Goal: Task Accomplishment & Management: Use online tool/utility

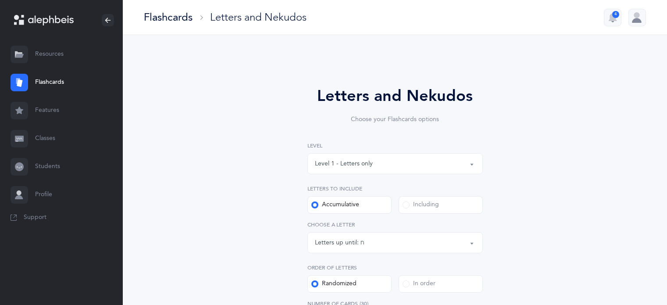
select select "8"
select select "single"
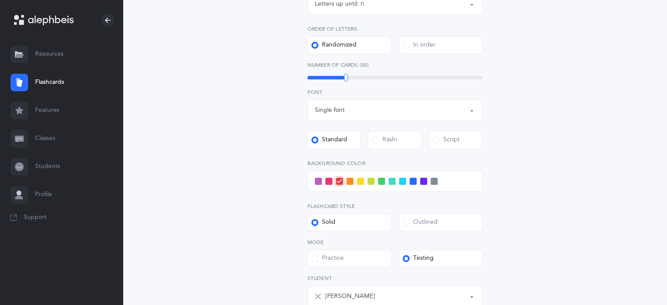
scroll to position [263, 0]
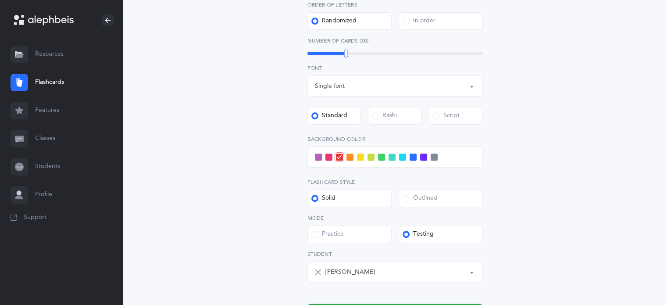
click at [433, 157] on span at bounding box center [434, 157] width 7 height 7
click at [0, 0] on input "checkbox" at bounding box center [0, 0] width 0 height 0
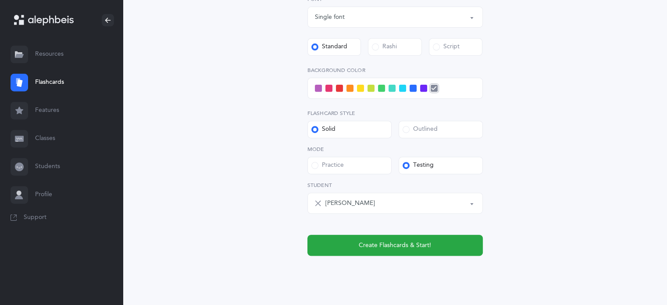
scroll to position [353, 0]
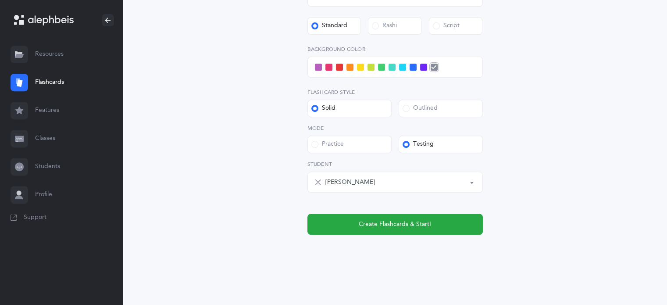
click at [428, 184] on div "[PERSON_NAME]" at bounding box center [400, 182] width 150 height 15
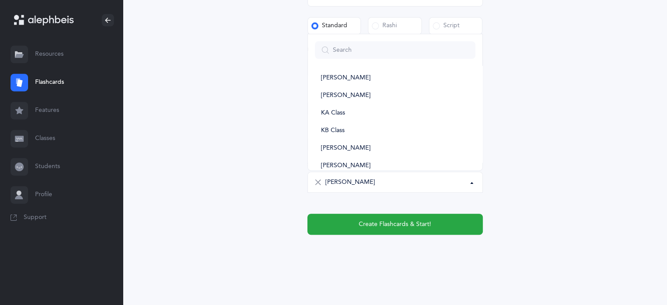
scroll to position [107, 0]
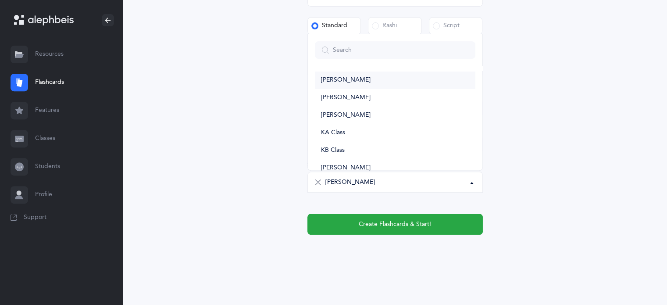
click at [351, 79] on link "[PERSON_NAME]" at bounding box center [395, 80] width 161 height 18
select select "14368"
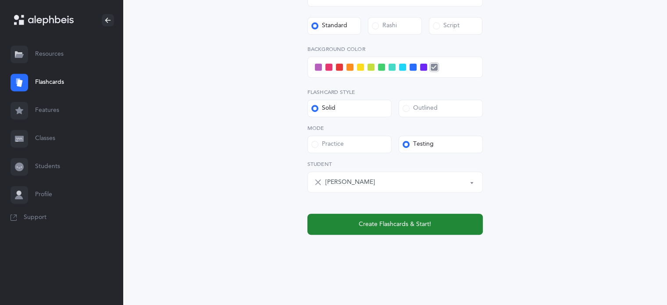
click at [425, 221] on span "Create Flashcards & Start!" at bounding box center [395, 224] width 72 height 9
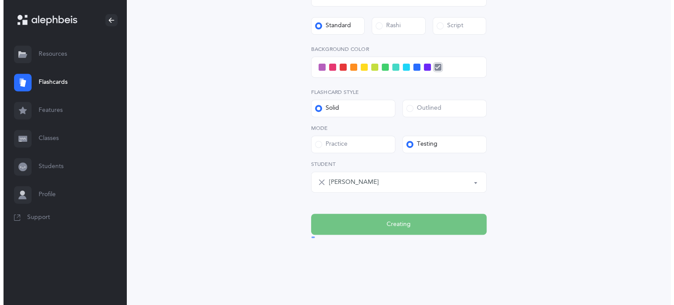
scroll to position [0, 0]
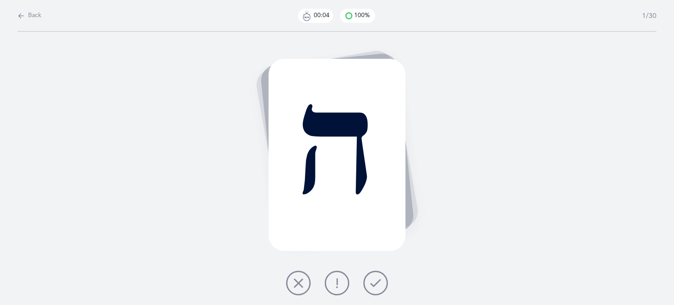
click at [378, 278] on icon at bounding box center [375, 283] width 11 height 11
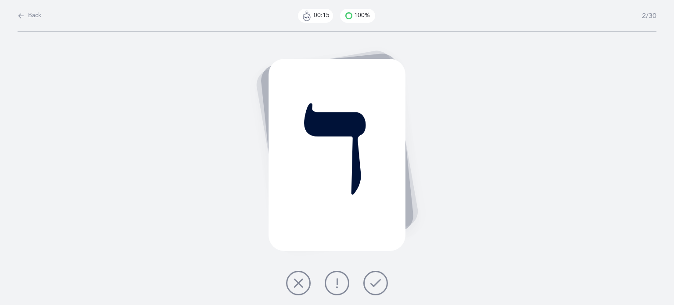
click at [371, 278] on icon at bounding box center [375, 283] width 11 height 11
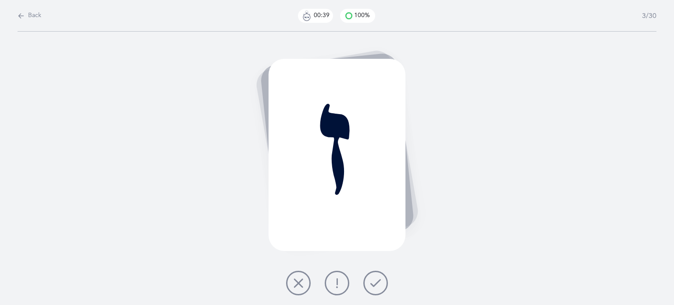
click at [303, 282] on icon at bounding box center [298, 283] width 11 height 11
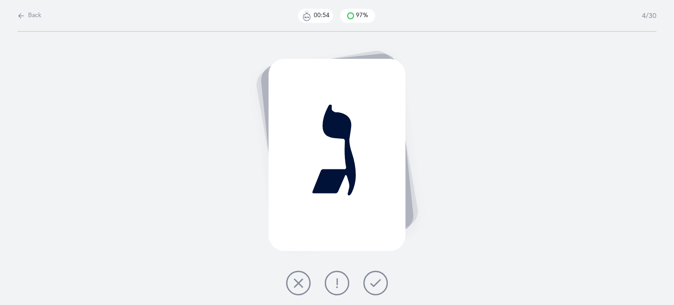
click at [337, 282] on icon at bounding box center [337, 283] width 11 height 11
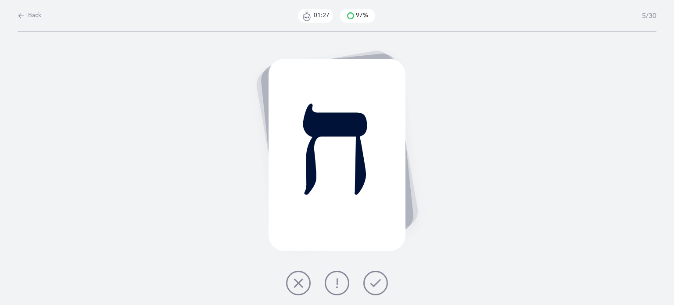
click at [298, 280] on icon at bounding box center [298, 283] width 11 height 11
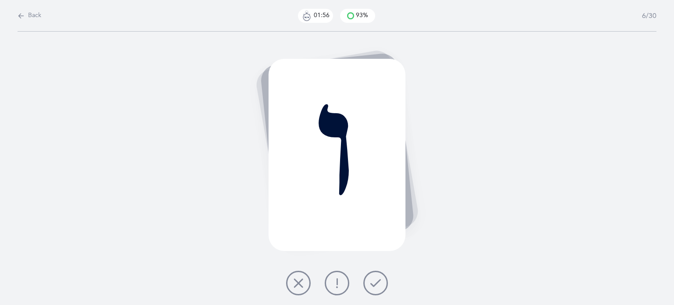
click at [300, 285] on icon at bounding box center [298, 283] width 11 height 11
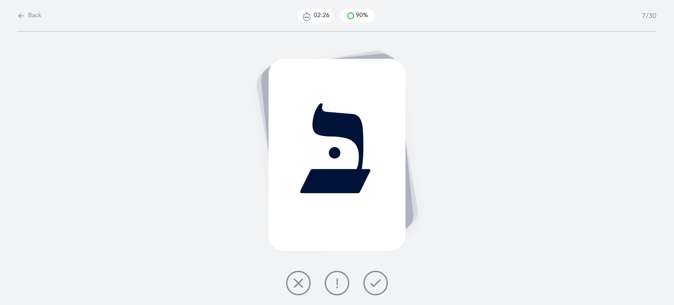
click at [302, 278] on icon at bounding box center [298, 283] width 11 height 11
click at [287, 282] on button at bounding box center [298, 283] width 25 height 25
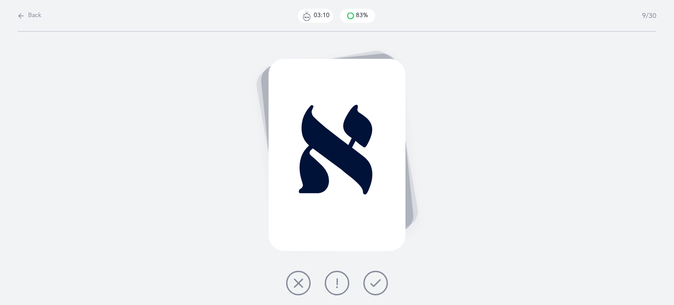
click at [377, 285] on icon at bounding box center [375, 283] width 11 height 11
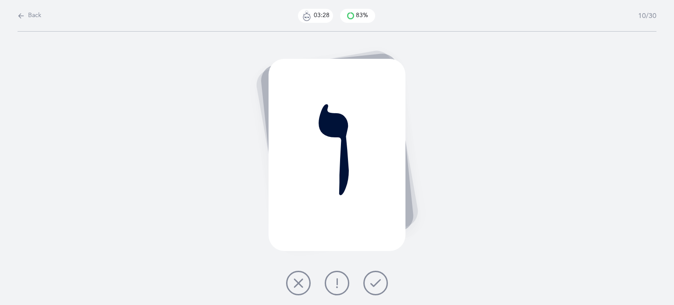
click at [302, 286] on icon at bounding box center [298, 283] width 11 height 11
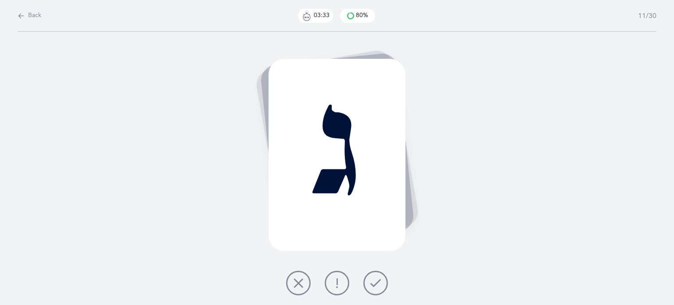
click at [378, 282] on icon at bounding box center [375, 283] width 11 height 11
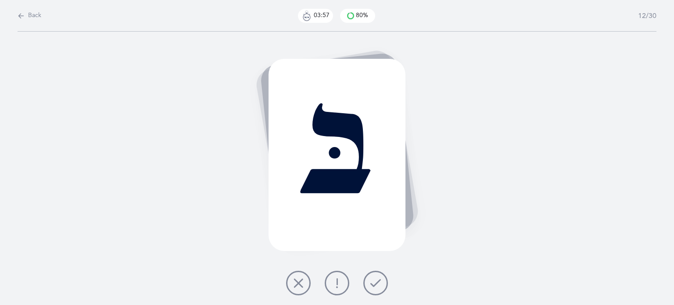
click at [293, 285] on icon at bounding box center [298, 283] width 11 height 11
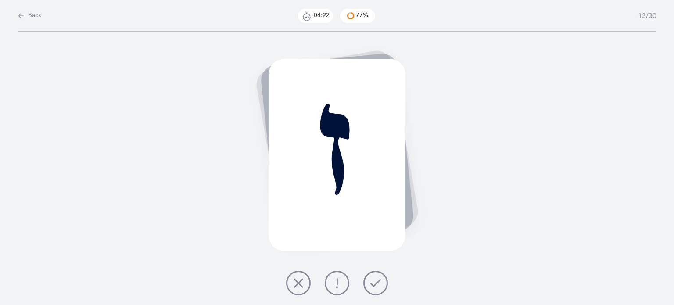
click at [300, 277] on button at bounding box center [298, 283] width 25 height 25
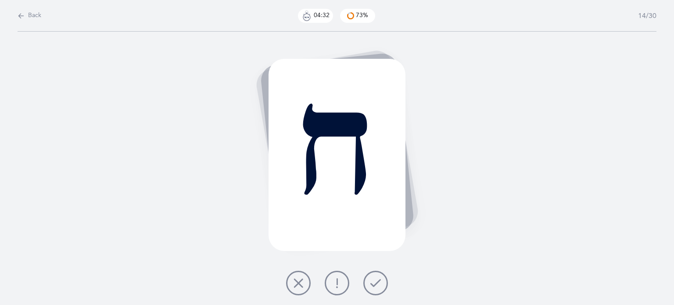
click at [292, 291] on button at bounding box center [298, 283] width 25 height 25
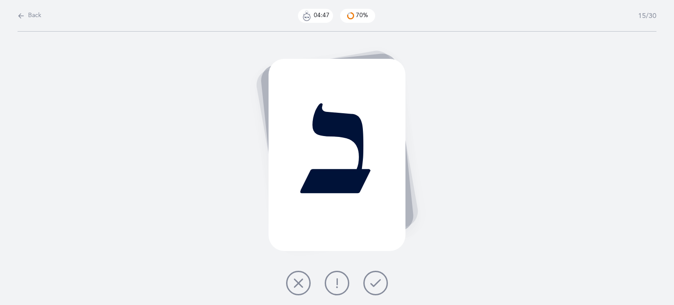
click at [375, 285] on icon at bounding box center [375, 283] width 11 height 11
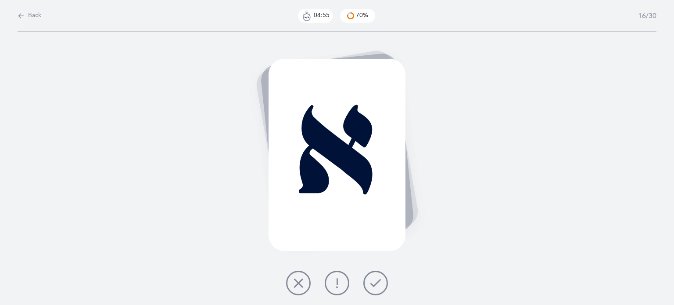
click at [349, 284] on button at bounding box center [337, 283] width 25 height 25
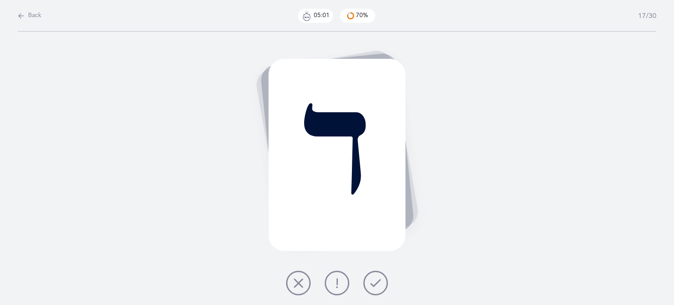
click at [379, 286] on icon at bounding box center [375, 283] width 11 height 11
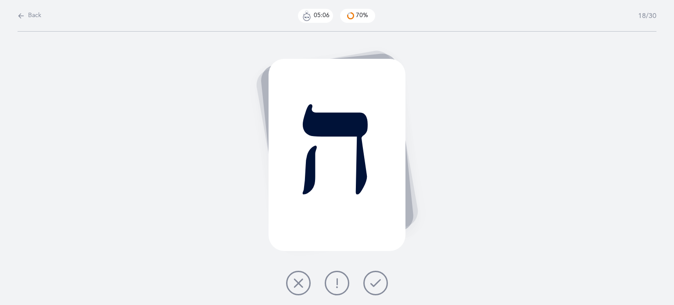
click at [383, 284] on button at bounding box center [375, 283] width 25 height 25
click at [376, 284] on icon at bounding box center [375, 283] width 11 height 11
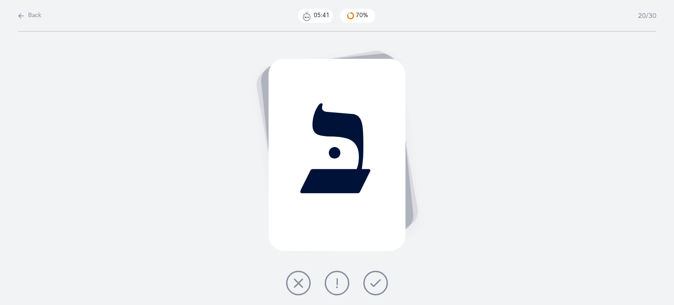
click at [297, 282] on icon at bounding box center [298, 283] width 11 height 11
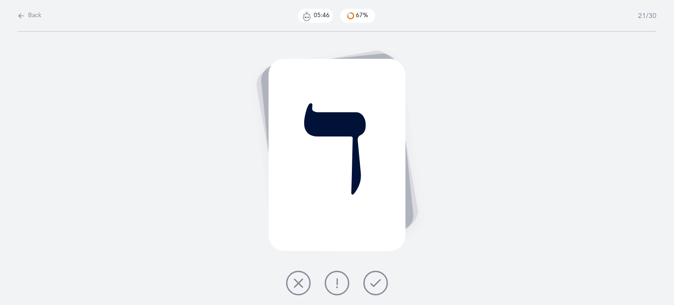
click at [374, 289] on button at bounding box center [375, 283] width 25 height 25
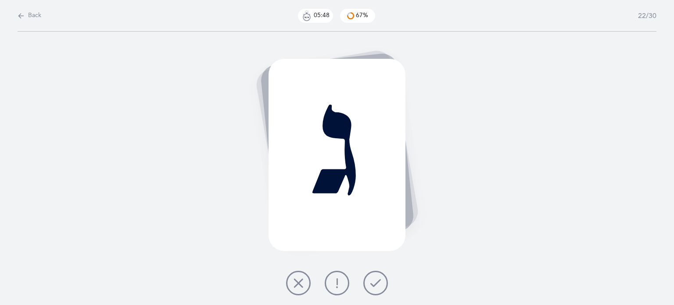
click at [382, 280] on button at bounding box center [375, 283] width 25 height 25
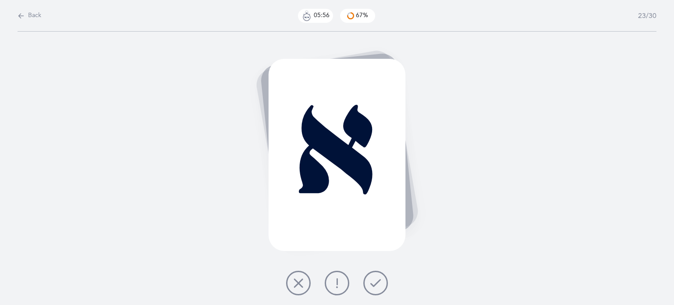
click at [384, 283] on button at bounding box center [375, 283] width 25 height 25
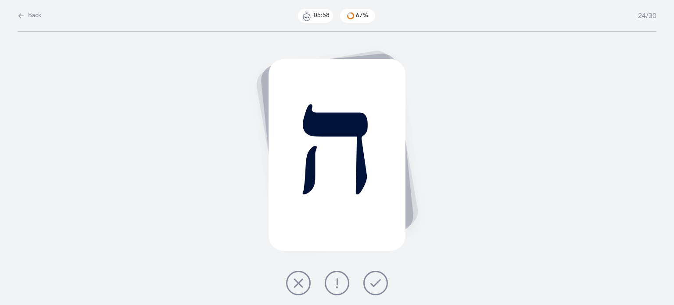
click at [373, 284] on icon at bounding box center [375, 283] width 11 height 11
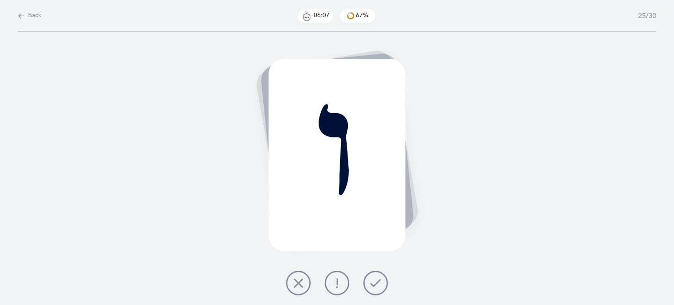
click at [375, 282] on icon at bounding box center [375, 283] width 11 height 11
click at [301, 289] on button at bounding box center [298, 283] width 25 height 25
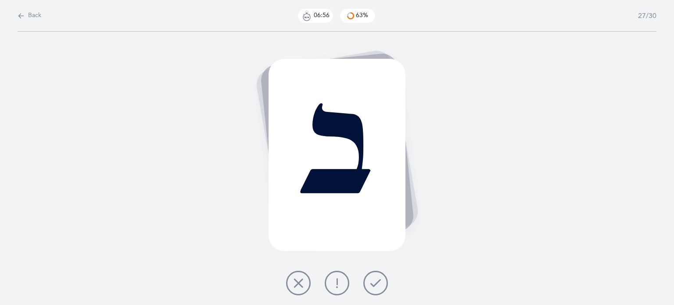
click at [289, 281] on button at bounding box center [298, 283] width 25 height 25
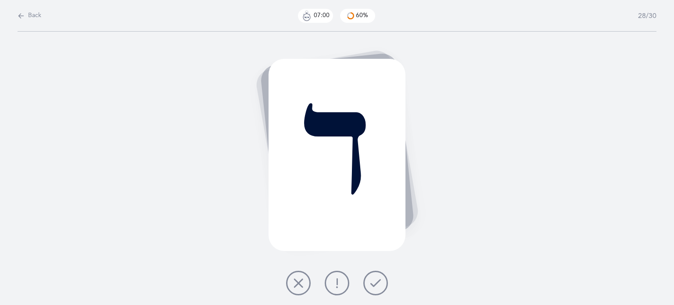
click at [383, 280] on button at bounding box center [375, 283] width 25 height 25
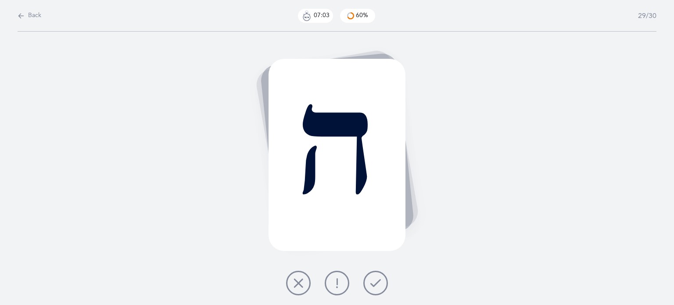
click at [376, 279] on icon at bounding box center [375, 283] width 11 height 11
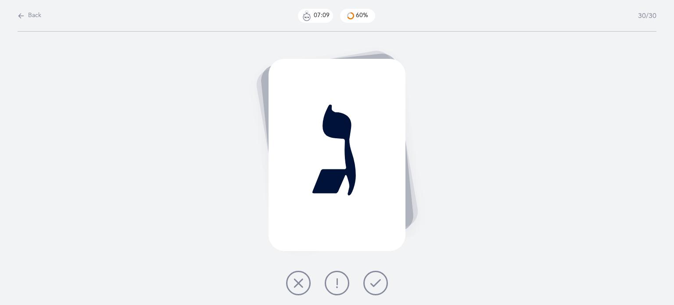
click at [365, 280] on button at bounding box center [375, 283] width 25 height 25
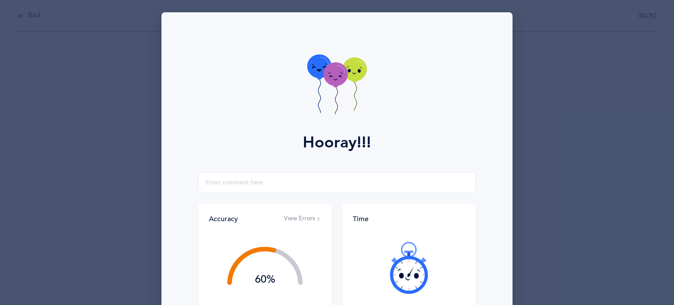
click at [374, 284] on div at bounding box center [409, 268] width 112 height 74
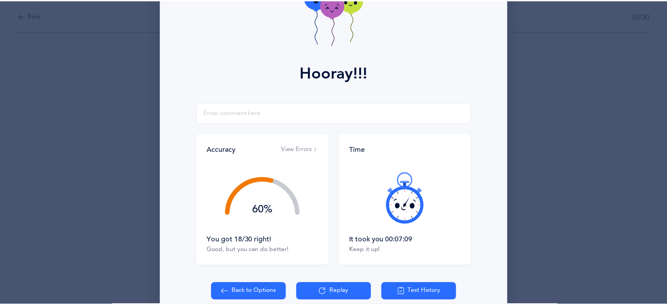
scroll to position [112, 0]
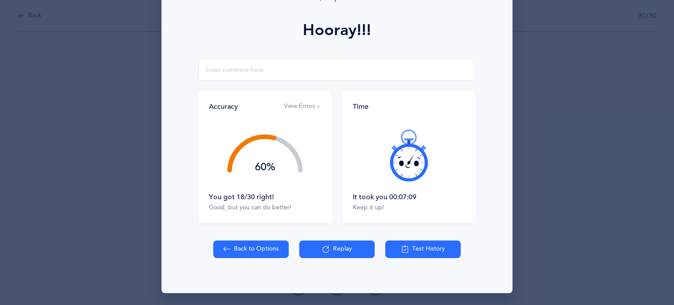
drag, startPoint x: 667, startPoint y: 125, endPoint x: 668, endPoint y: 41, distance: 83.3
click at [667, 41] on div "Hooray!!! Accuracy View Errors 60% You got 18/30 right! Good, but you can do be…" at bounding box center [337, 152] width 674 height 305
click at [244, 69] on input "text" at bounding box center [336, 70] width 277 height 21
type input "s"
drag, startPoint x: 230, startPoint y: 69, endPoint x: 187, endPoint y: 59, distance: 43.8
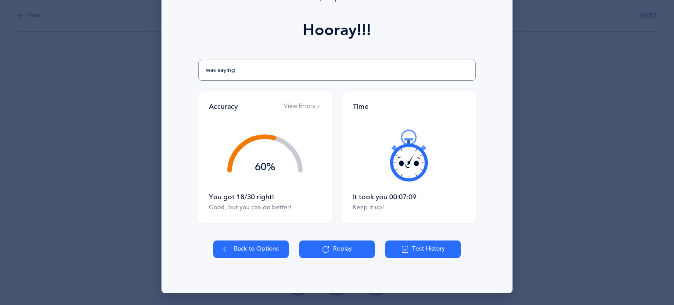
click at [187, 59] on div "Hooray!!! was saying Accuracy View Errors 60% You got 18/30 right! Good, but yo…" at bounding box center [336, 96] width 351 height 393
click at [213, 72] on input "sometiems said" at bounding box center [336, 70] width 277 height 21
click at [249, 70] on input "sometimes said" at bounding box center [336, 70] width 277 height 21
type input "sometimes says alet instead of aleph."
click at [232, 245] on button "Back to Options" at bounding box center [250, 249] width 75 height 18
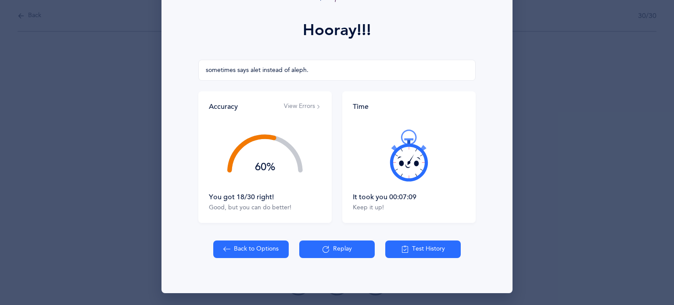
select select "8"
select select "single"
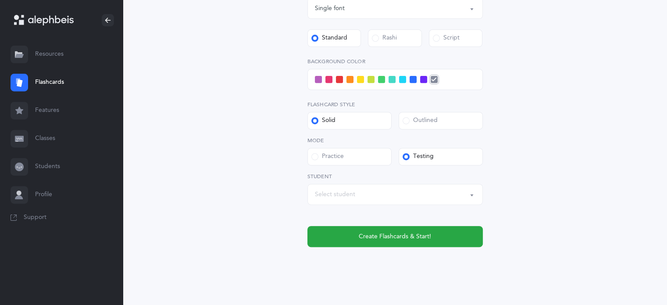
scroll to position [341, 0]
click at [400, 79] on span at bounding box center [402, 78] width 7 height 7
click at [0, 0] on input "checkbox" at bounding box center [0, 0] width 0 height 0
click at [341, 193] on div "Select student" at bounding box center [335, 193] width 40 height 9
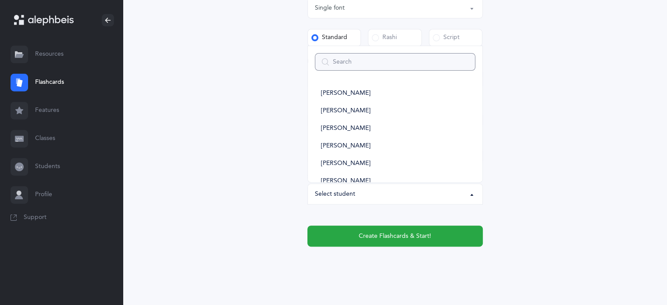
type input "t"
select select
type input "ta"
select select
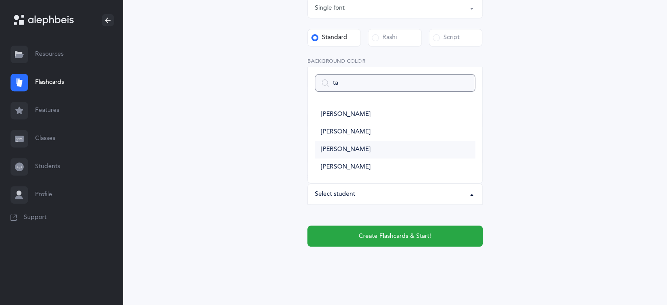
type input "ta"
click at [356, 150] on link "[PERSON_NAME]" at bounding box center [395, 150] width 161 height 18
select select "14381"
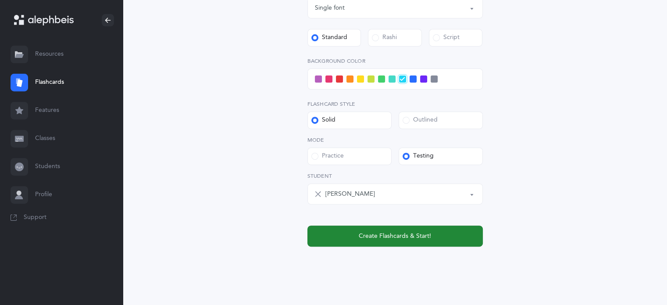
click at [420, 244] on button "Create Flashcards & Start!" at bounding box center [394, 235] width 175 height 21
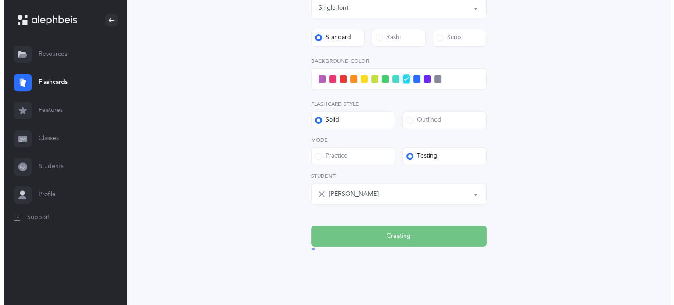
scroll to position [0, 0]
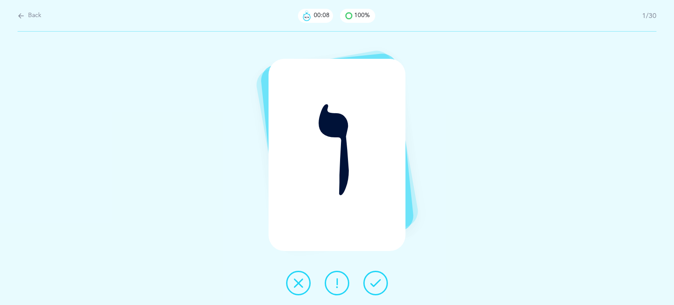
click at [372, 282] on icon at bounding box center [375, 283] width 11 height 11
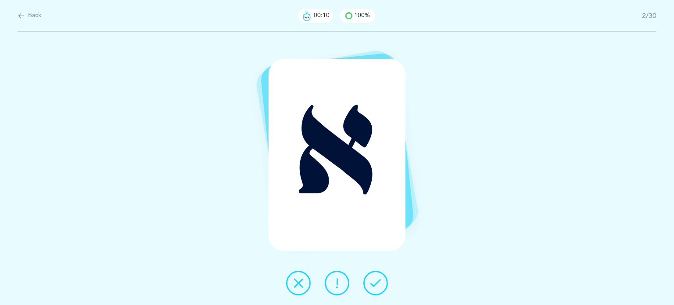
click at [372, 282] on icon at bounding box center [375, 283] width 11 height 11
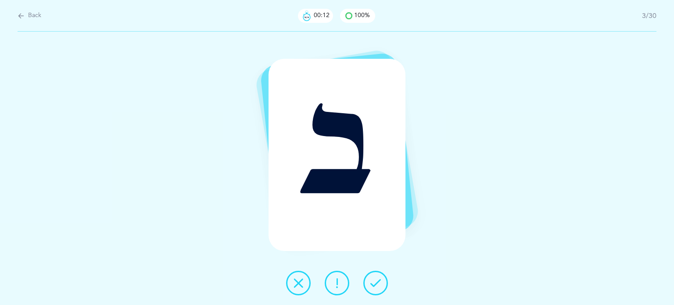
click at [372, 282] on icon at bounding box center [375, 283] width 11 height 11
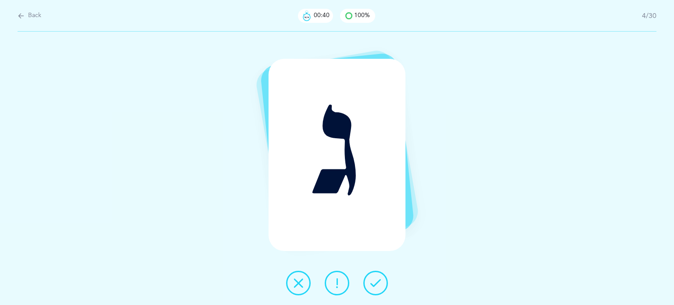
click at [298, 286] on icon at bounding box center [298, 283] width 11 height 11
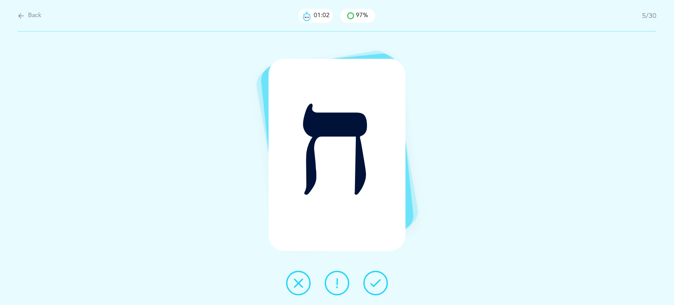
click at [301, 286] on icon at bounding box center [298, 283] width 11 height 11
click at [380, 287] on icon at bounding box center [375, 283] width 11 height 11
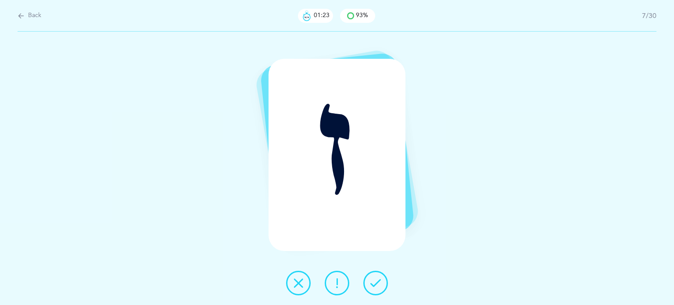
click at [296, 280] on icon at bounding box center [298, 283] width 11 height 11
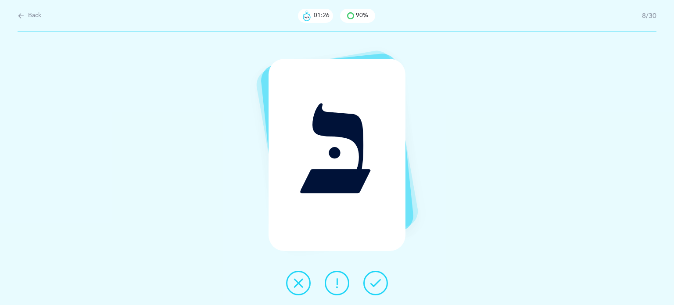
click at [382, 284] on button at bounding box center [375, 283] width 25 height 25
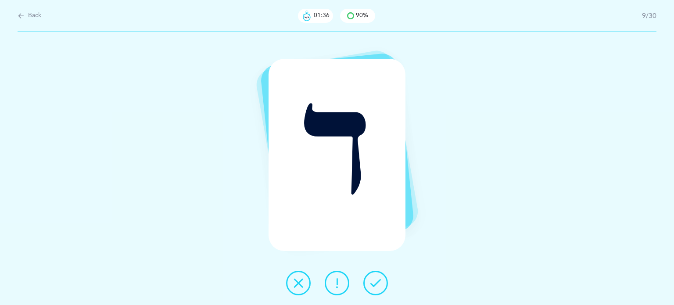
click at [332, 283] on icon at bounding box center [337, 283] width 11 height 11
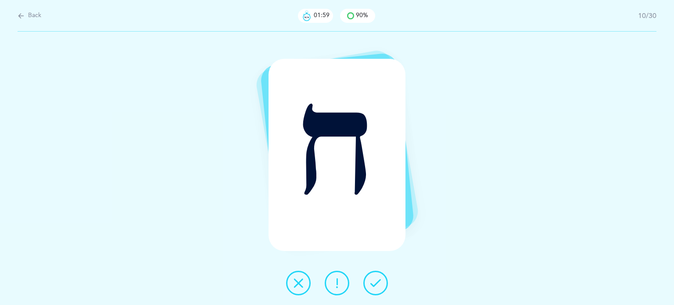
click at [301, 280] on icon at bounding box center [298, 283] width 11 height 11
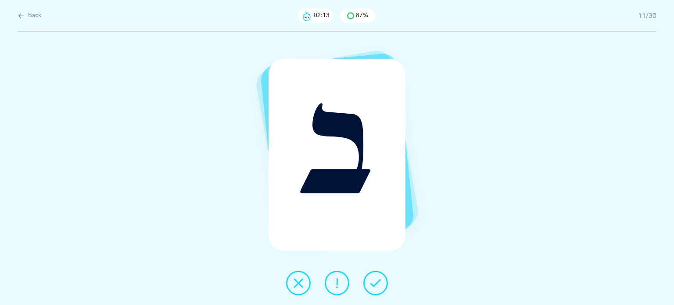
click at [339, 286] on icon at bounding box center [337, 283] width 11 height 11
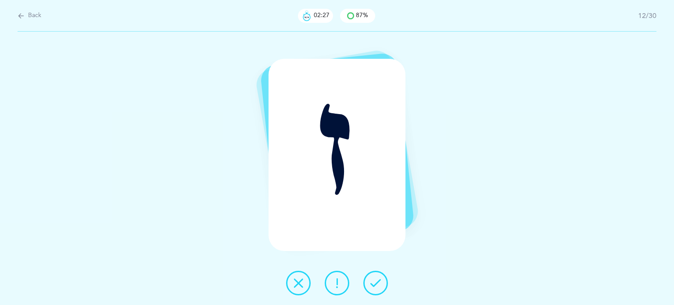
click at [298, 289] on button at bounding box center [298, 283] width 25 height 25
click at [299, 280] on icon at bounding box center [298, 283] width 11 height 11
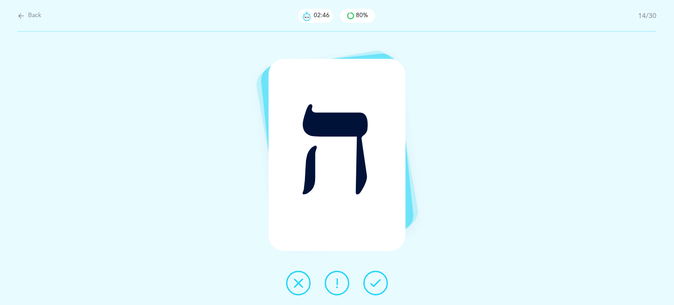
click at [377, 286] on icon at bounding box center [375, 283] width 11 height 11
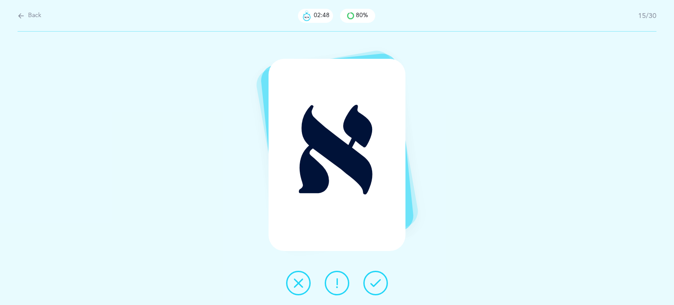
click at [370, 284] on button at bounding box center [375, 283] width 25 height 25
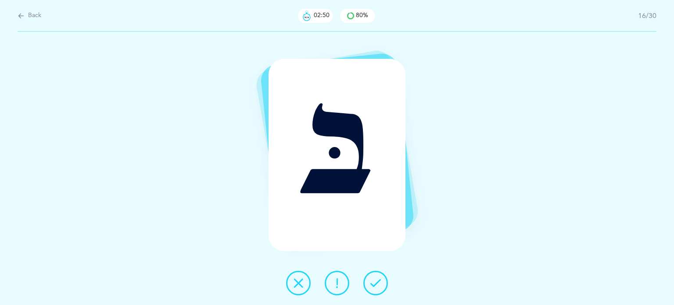
click at [369, 282] on button at bounding box center [375, 283] width 25 height 25
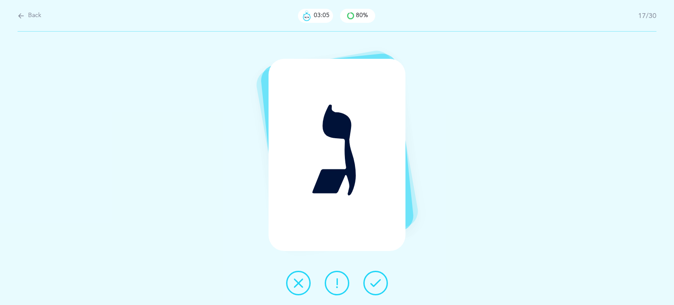
click at [334, 289] on button at bounding box center [337, 283] width 25 height 25
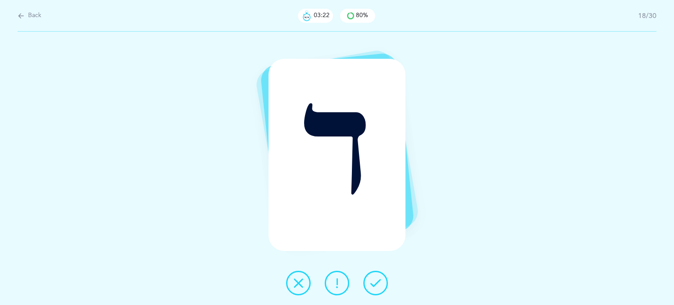
click at [332, 289] on button at bounding box center [337, 283] width 25 height 25
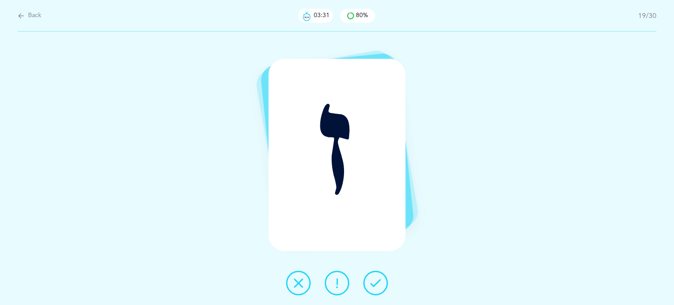
click at [378, 285] on icon at bounding box center [375, 283] width 11 height 11
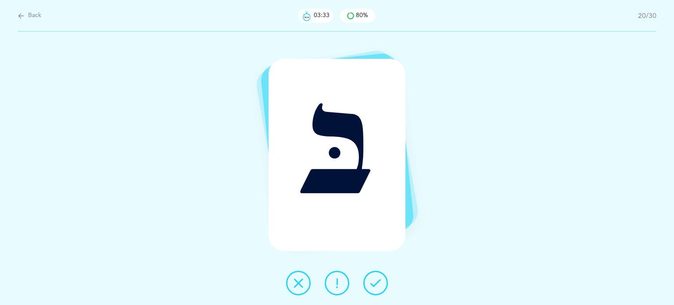
click at [378, 285] on icon at bounding box center [375, 283] width 11 height 11
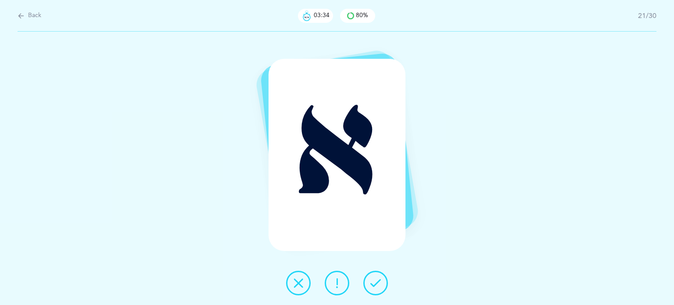
click at [378, 285] on icon at bounding box center [375, 283] width 11 height 11
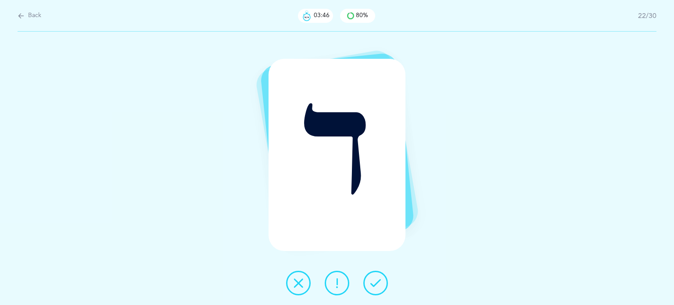
click at [336, 279] on icon at bounding box center [337, 283] width 11 height 11
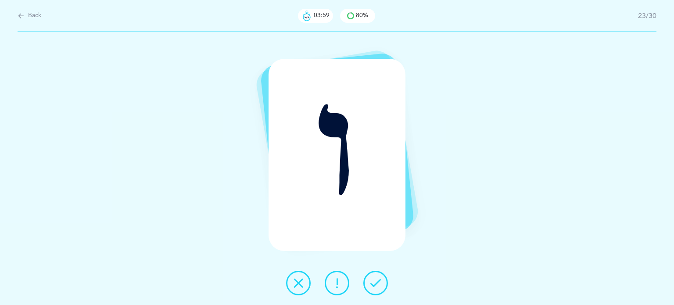
click at [291, 286] on button at bounding box center [298, 283] width 25 height 25
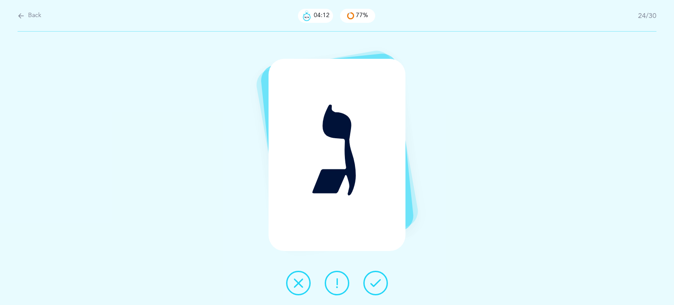
click at [332, 278] on icon at bounding box center [337, 283] width 11 height 11
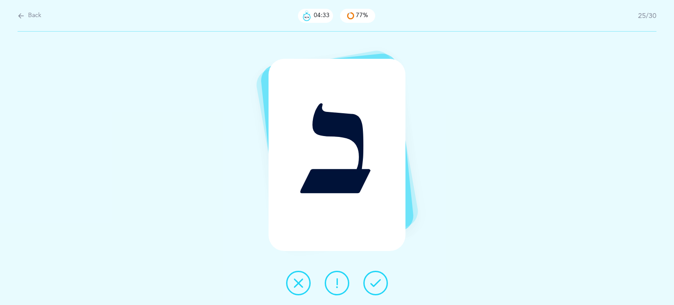
click at [292, 280] on button at bounding box center [298, 283] width 25 height 25
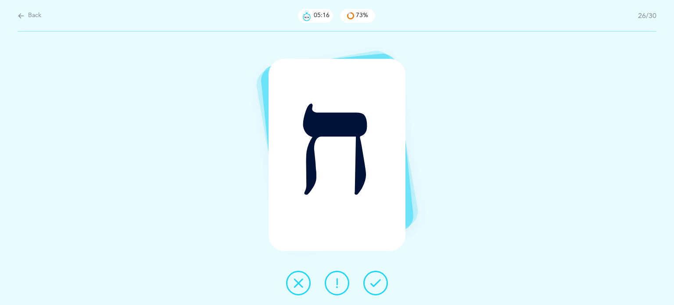
click at [294, 286] on icon at bounding box center [298, 283] width 11 height 11
click at [375, 283] on icon at bounding box center [375, 283] width 11 height 11
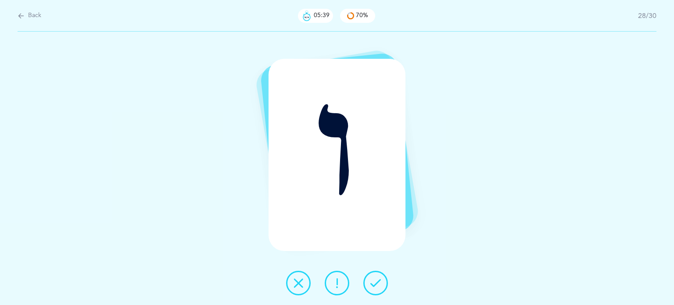
click at [303, 287] on icon at bounding box center [298, 283] width 11 height 11
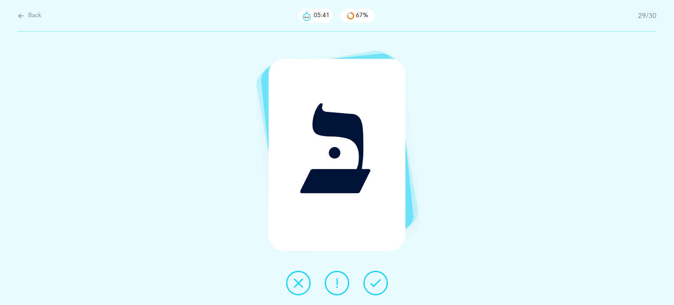
click at [378, 285] on icon at bounding box center [375, 283] width 11 height 11
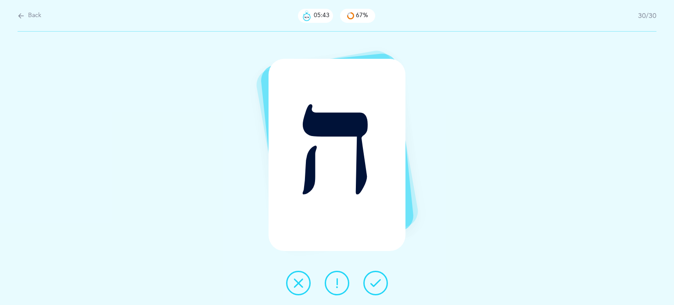
click at [378, 285] on icon at bounding box center [375, 283] width 11 height 11
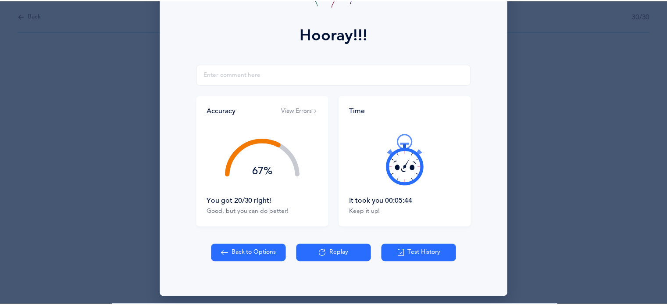
scroll to position [112, 0]
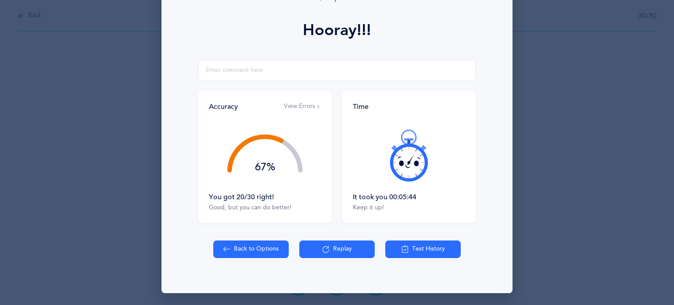
click at [236, 251] on button "Back to Options" at bounding box center [250, 249] width 75 height 18
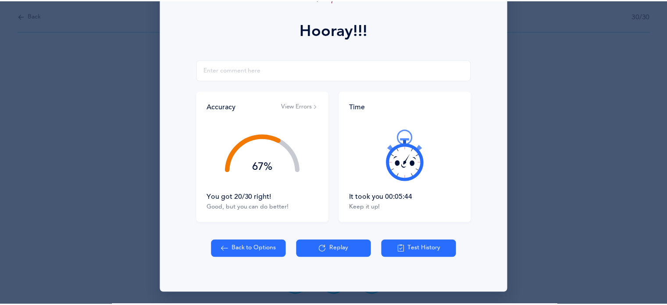
select select "8"
select select "single"
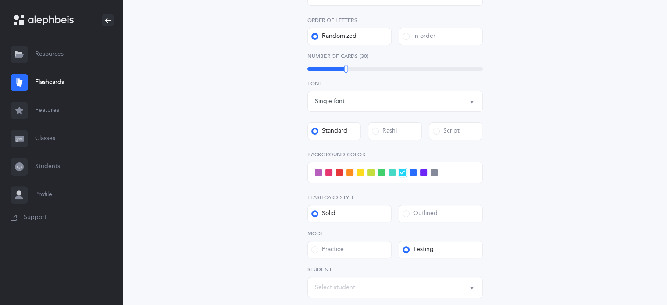
scroll to position [246, 0]
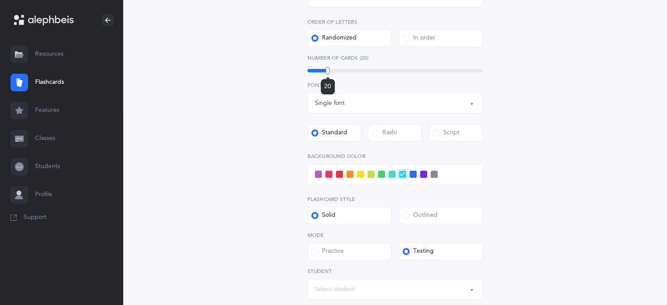
drag, startPoint x: 345, startPoint y: 71, endPoint x: 327, endPoint y: 66, distance: 18.2
click at [327, 66] on div "Number of Cards (20) 20" at bounding box center [394, 64] width 175 height 20
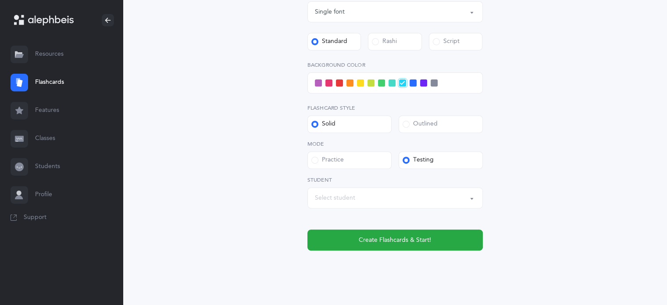
scroll to position [342, 0]
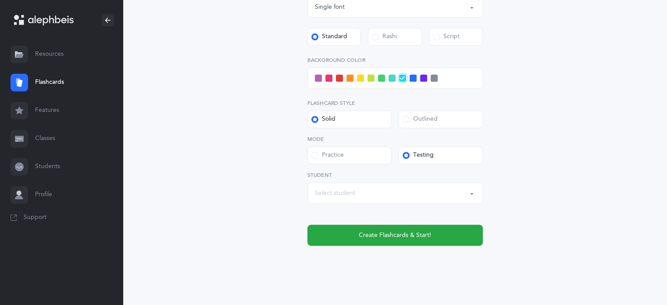
click at [369, 194] on div "Select student" at bounding box center [395, 193] width 161 height 15
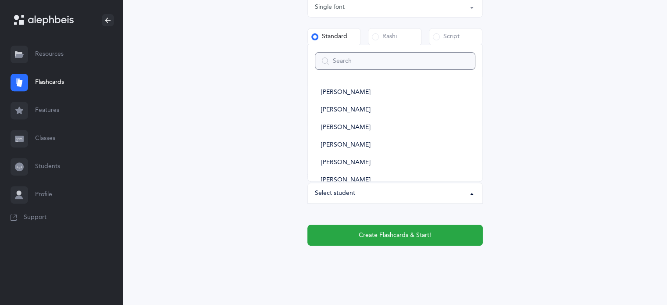
type input "m"
select select
type input "ma"
select select
type input "ma"
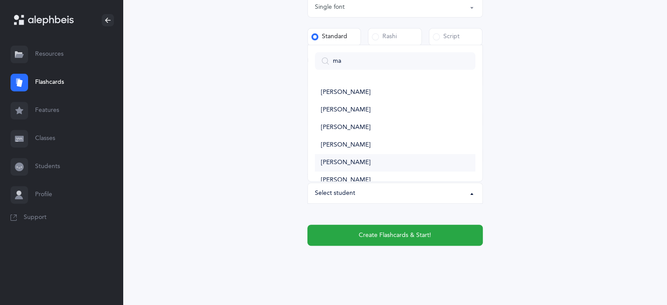
click at [355, 164] on span "[PERSON_NAME]" at bounding box center [346, 163] width 50 height 8
select select "14382"
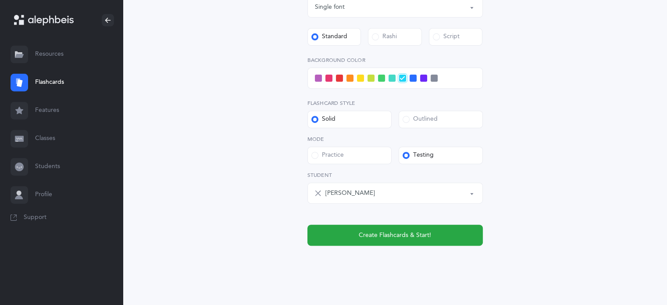
click at [433, 79] on span at bounding box center [434, 78] width 7 height 7
click at [0, 0] on input "checkbox" at bounding box center [0, 0] width 0 height 0
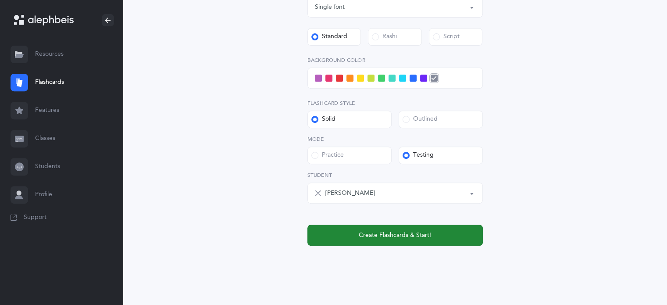
click at [425, 239] on span "Create Flashcards & Start!" at bounding box center [395, 235] width 72 height 9
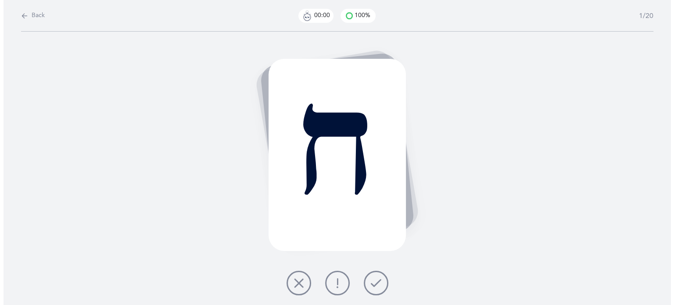
scroll to position [0, 0]
click at [375, 286] on icon at bounding box center [375, 283] width 11 height 11
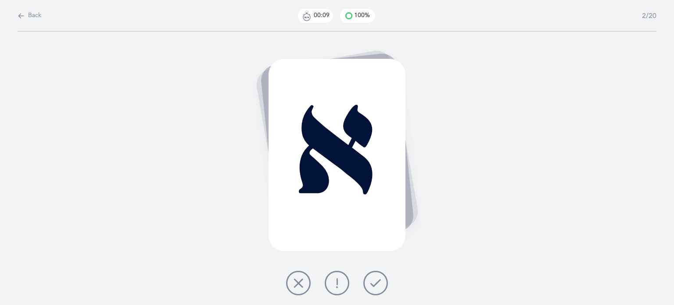
click at [375, 286] on icon at bounding box center [375, 283] width 11 height 11
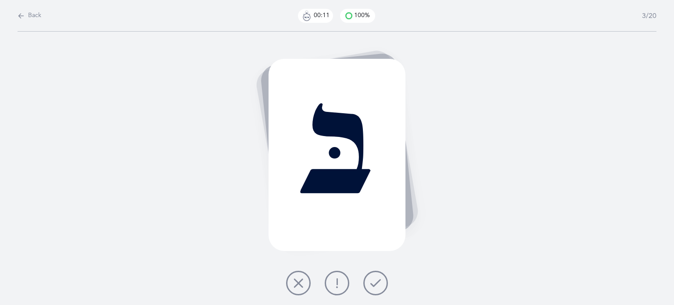
click at [375, 286] on icon at bounding box center [375, 283] width 11 height 11
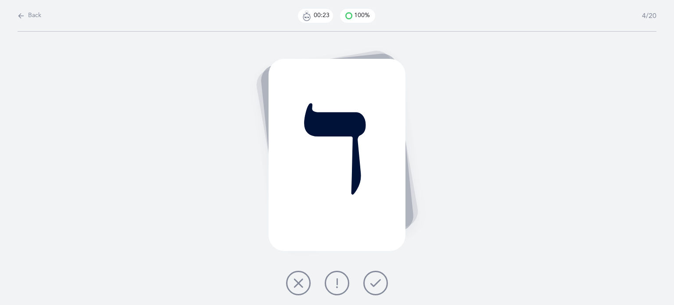
click at [293, 282] on icon at bounding box center [298, 283] width 11 height 11
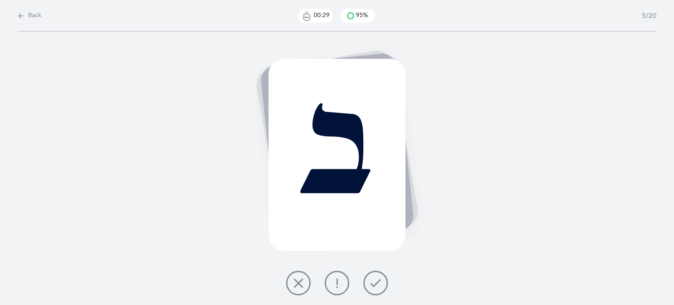
click at [345, 283] on button at bounding box center [337, 283] width 25 height 25
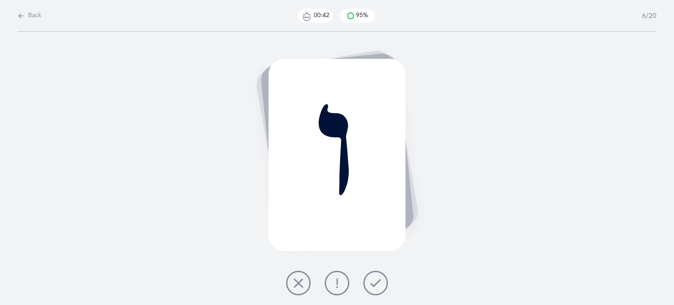
click at [299, 282] on icon at bounding box center [298, 283] width 11 height 11
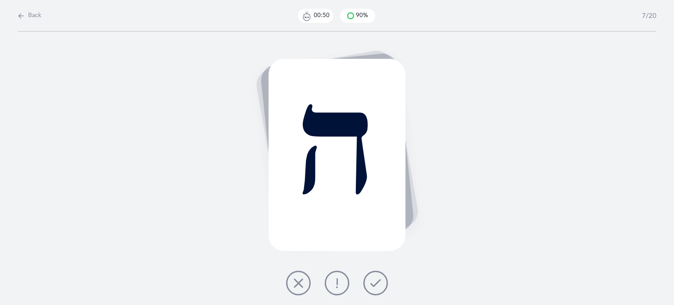
click at [373, 284] on icon at bounding box center [375, 283] width 11 height 11
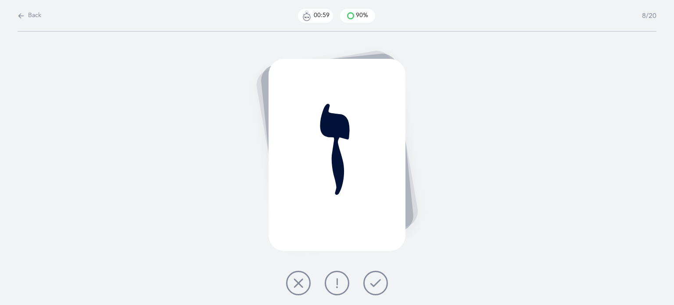
click at [373, 284] on icon at bounding box center [375, 283] width 11 height 11
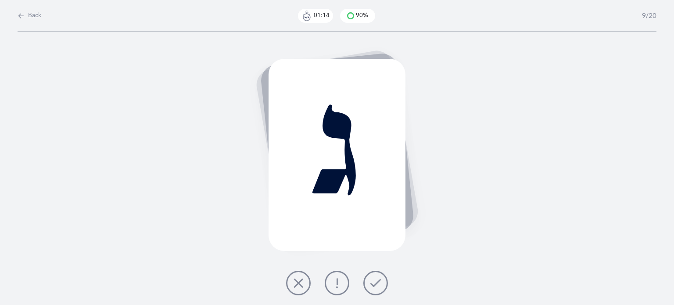
click at [301, 287] on icon at bounding box center [298, 283] width 11 height 11
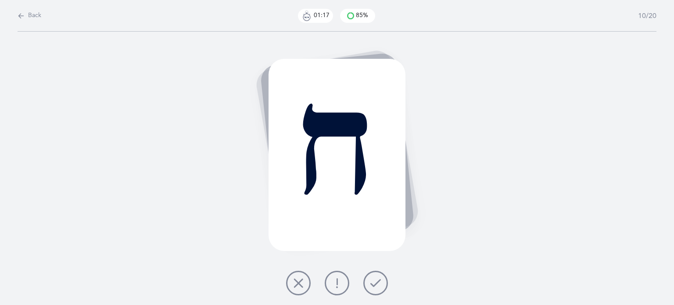
click at [381, 289] on button at bounding box center [375, 283] width 25 height 25
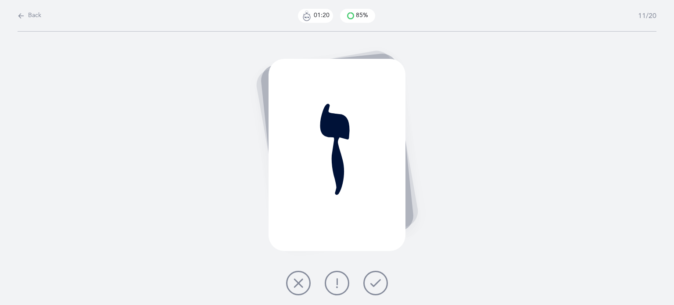
click at [378, 294] on button at bounding box center [375, 283] width 25 height 25
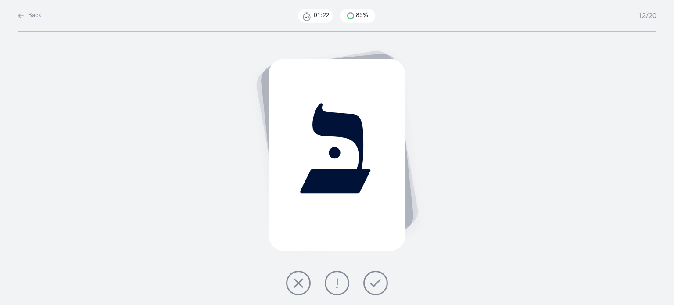
click at [374, 276] on button at bounding box center [375, 283] width 25 height 25
click at [340, 285] on icon at bounding box center [337, 283] width 11 height 11
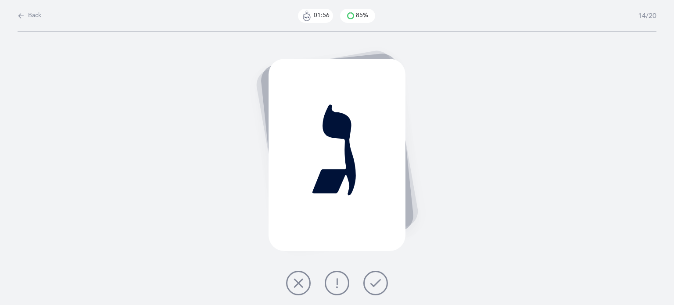
click at [295, 284] on icon at bounding box center [298, 283] width 11 height 11
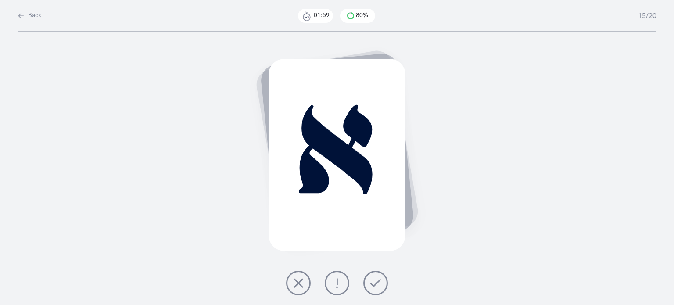
click at [374, 282] on icon at bounding box center [375, 283] width 11 height 11
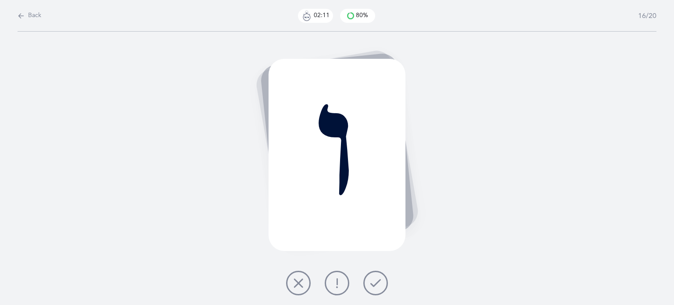
click at [293, 285] on button at bounding box center [298, 283] width 25 height 25
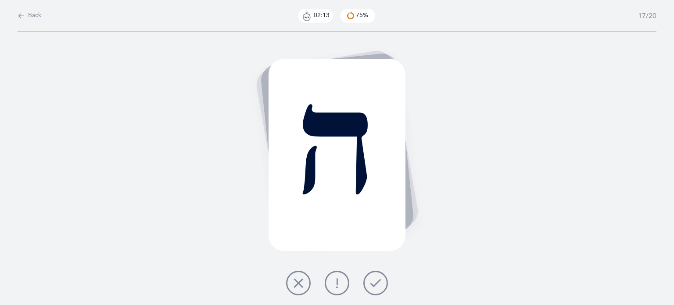
click at [384, 289] on button at bounding box center [375, 283] width 25 height 25
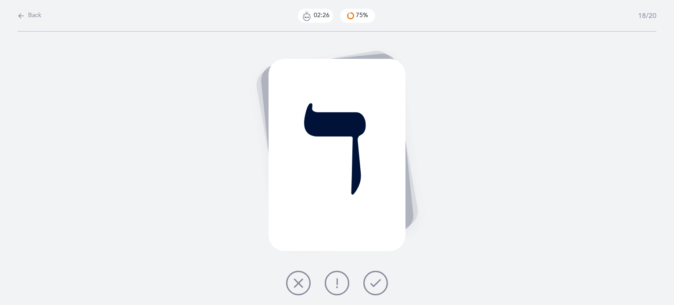
click at [298, 284] on icon at bounding box center [298, 283] width 11 height 11
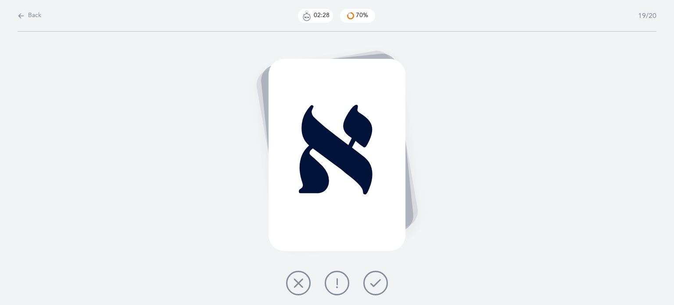
click at [378, 286] on icon at bounding box center [375, 283] width 11 height 11
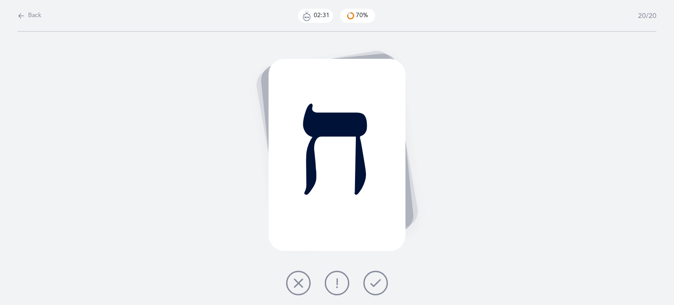
click at [378, 286] on icon at bounding box center [375, 283] width 11 height 11
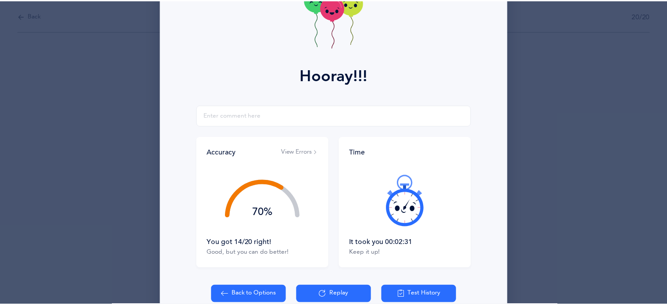
scroll to position [112, 0]
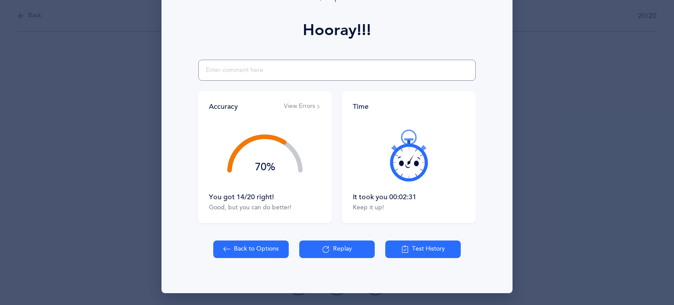
click at [230, 68] on input "text" at bounding box center [336, 70] width 277 height 21
type input "much more focused [DATE]"
click at [233, 253] on button "Back to Options" at bounding box center [250, 249] width 75 height 18
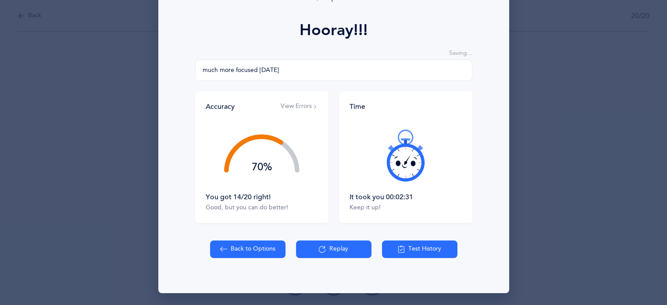
select select "8"
select select "single"
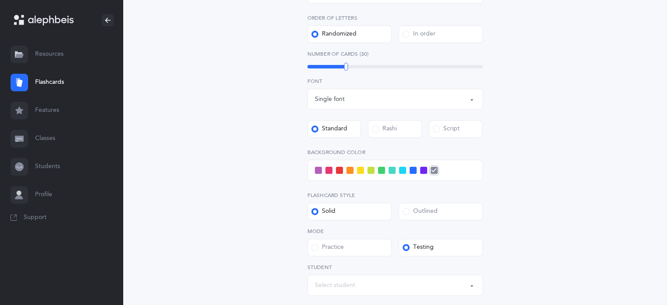
scroll to position [253, 0]
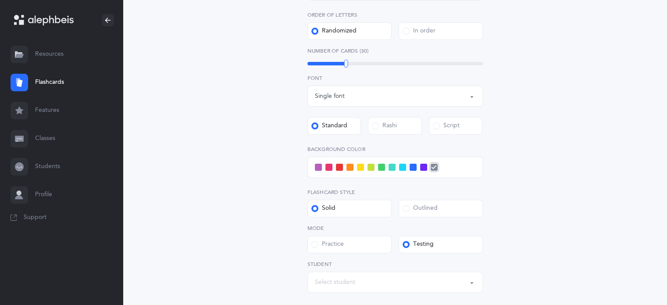
click at [412, 169] on span at bounding box center [413, 167] width 7 height 7
click at [0, 0] on input "checkbox" at bounding box center [0, 0] width 0 height 0
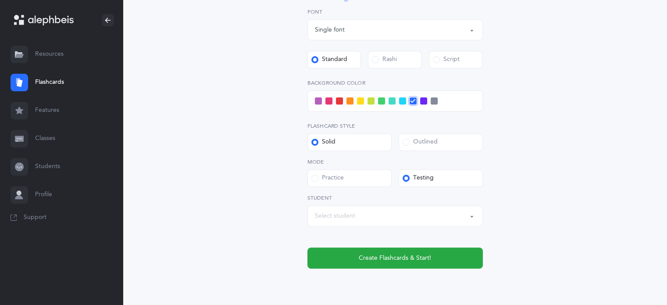
scroll to position [353, 0]
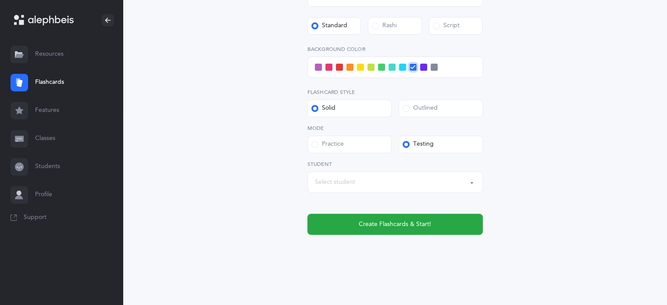
click at [336, 178] on div "Select student" at bounding box center [335, 182] width 40 height 9
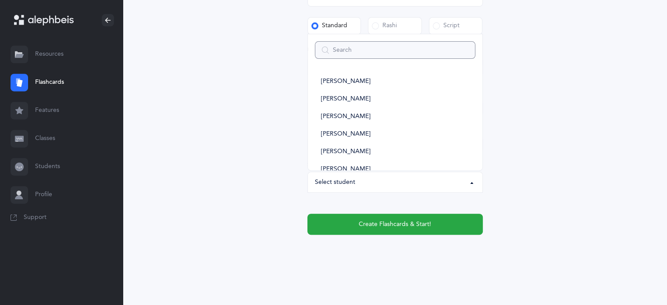
type input "s"
select select
type input "so"
select select
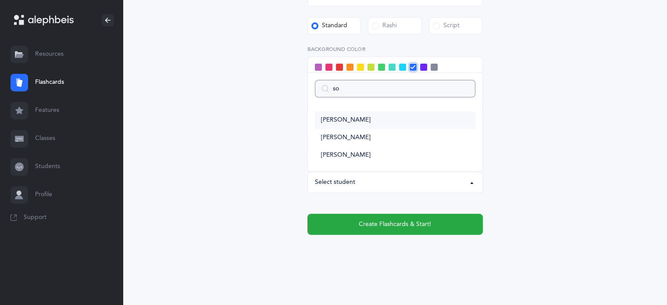
type input "so"
click at [356, 118] on span "[PERSON_NAME]" at bounding box center [346, 120] width 50 height 8
select select "14369"
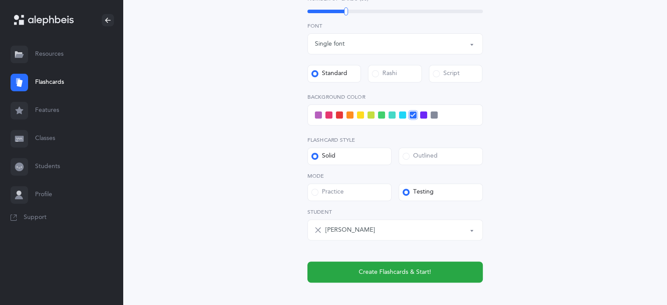
scroll to position [307, 0]
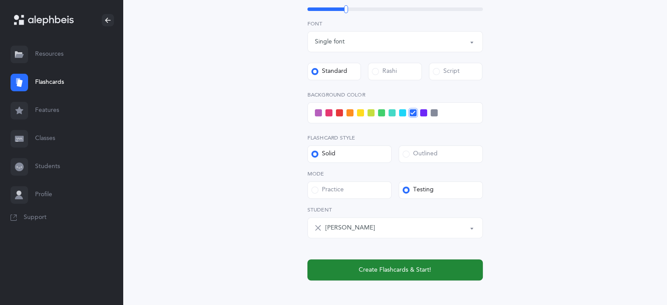
click at [396, 267] on span "Create Flashcards & Start!" at bounding box center [395, 269] width 72 height 9
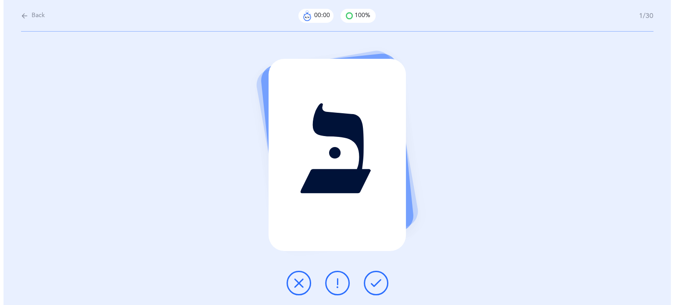
scroll to position [0, 0]
click at [377, 287] on icon at bounding box center [375, 283] width 11 height 11
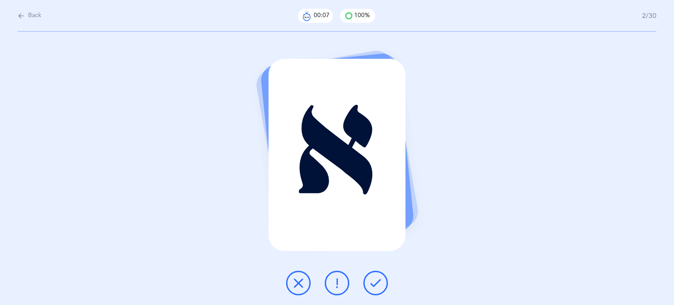
click at [377, 287] on icon at bounding box center [375, 283] width 11 height 11
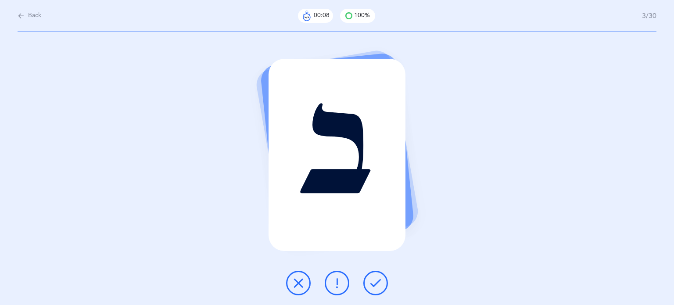
click at [377, 287] on icon at bounding box center [375, 283] width 11 height 11
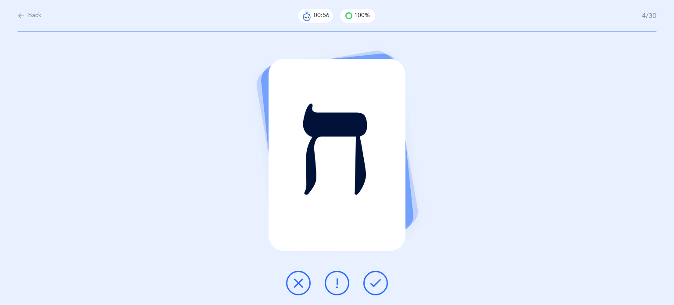
click at [295, 284] on icon at bounding box center [298, 283] width 11 height 11
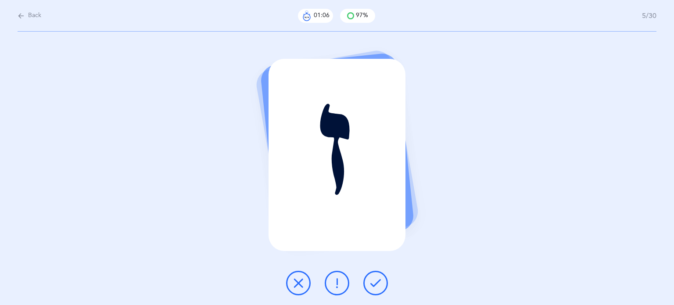
click at [375, 286] on icon at bounding box center [375, 283] width 11 height 11
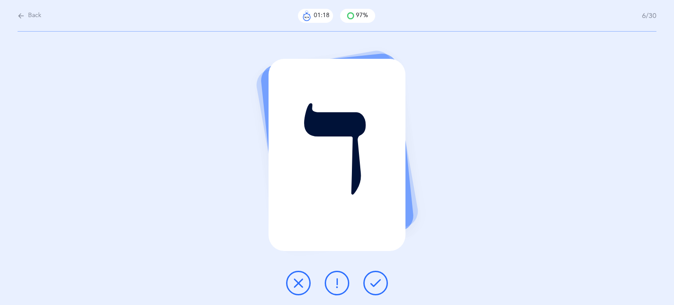
click at [296, 285] on icon at bounding box center [298, 283] width 11 height 11
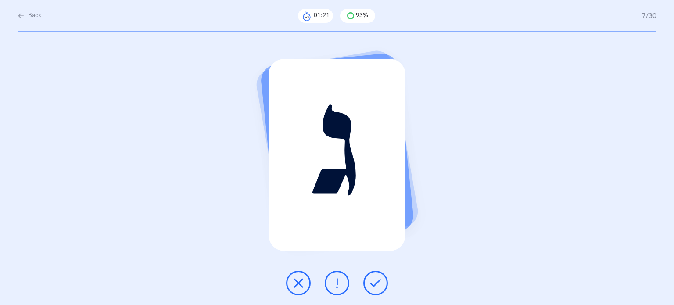
click at [379, 288] on button at bounding box center [375, 283] width 25 height 25
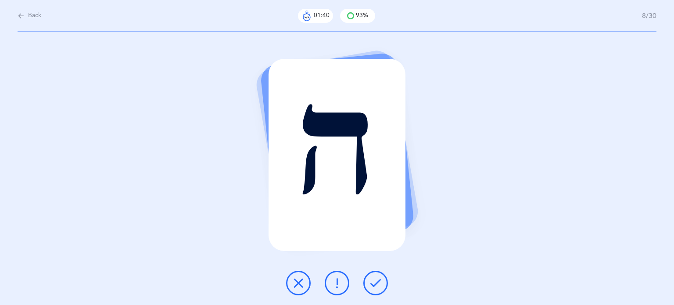
click at [340, 284] on icon at bounding box center [337, 283] width 11 height 11
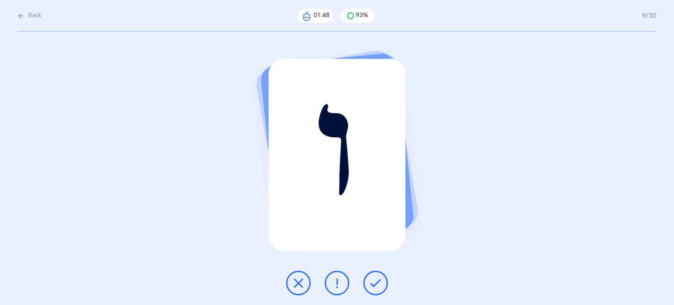
click at [292, 282] on button at bounding box center [298, 283] width 25 height 25
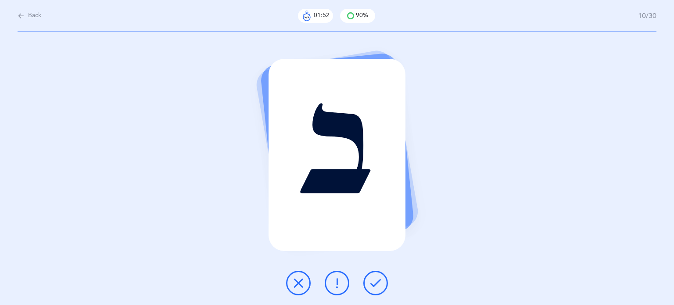
click at [381, 286] on button at bounding box center [375, 283] width 25 height 25
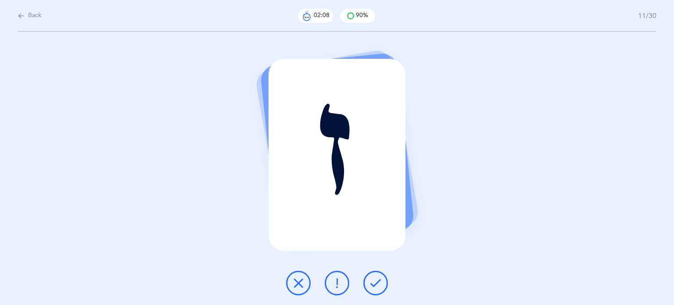
click at [303, 286] on button at bounding box center [298, 283] width 25 height 25
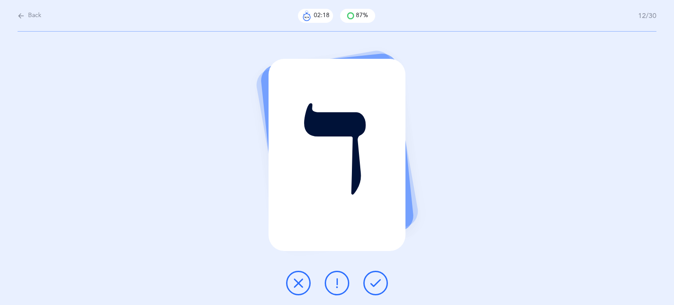
click at [303, 286] on button at bounding box center [298, 283] width 25 height 25
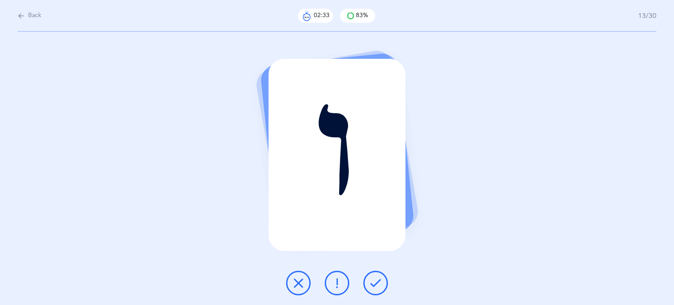
click at [300, 283] on icon at bounding box center [298, 283] width 11 height 11
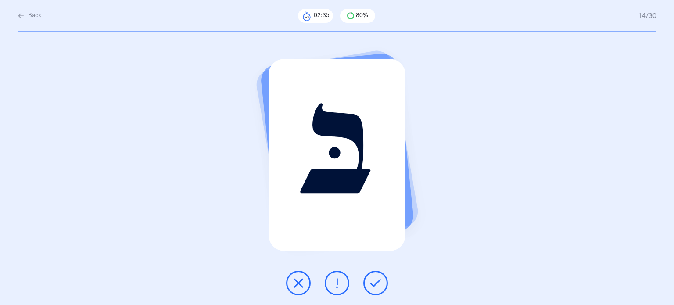
click at [380, 281] on icon at bounding box center [375, 283] width 11 height 11
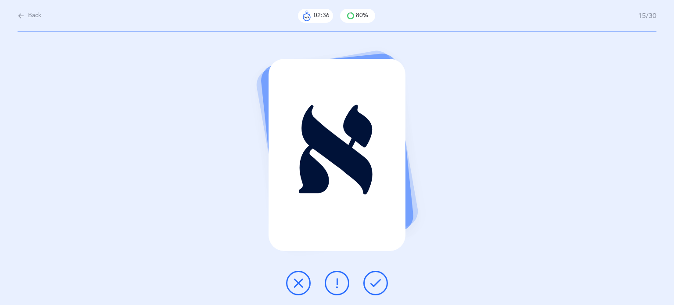
click at [379, 281] on icon at bounding box center [375, 283] width 11 height 11
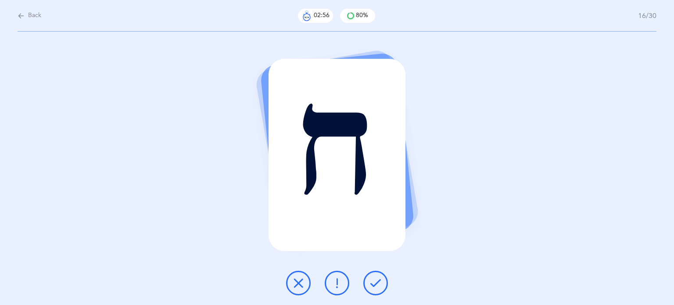
click at [296, 289] on button at bounding box center [298, 283] width 25 height 25
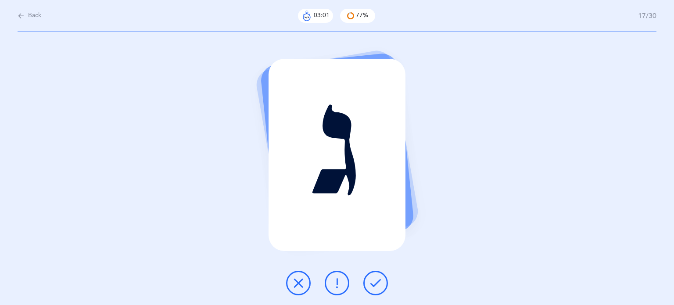
click at [370, 284] on button at bounding box center [375, 283] width 25 height 25
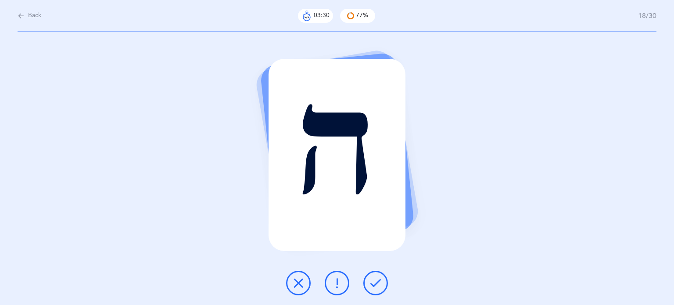
click at [302, 284] on icon at bounding box center [298, 283] width 11 height 11
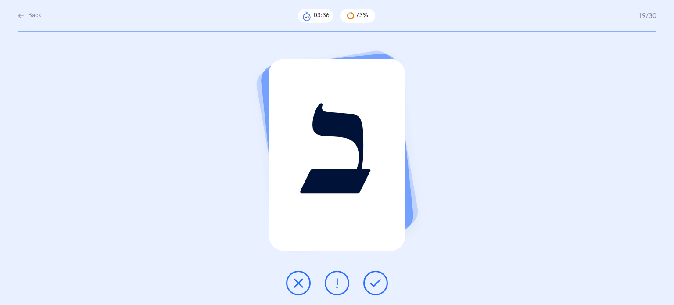
click at [379, 283] on icon at bounding box center [375, 283] width 11 height 11
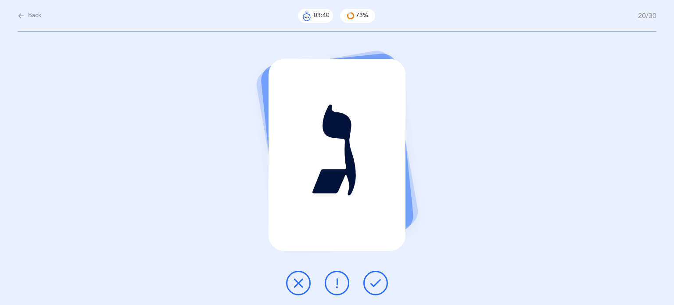
click at [379, 283] on icon at bounding box center [375, 283] width 11 height 11
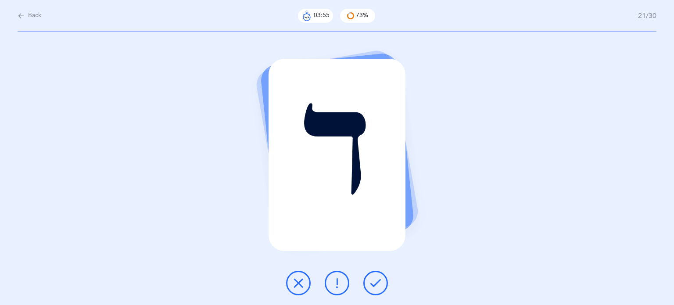
click at [295, 278] on icon at bounding box center [298, 283] width 11 height 11
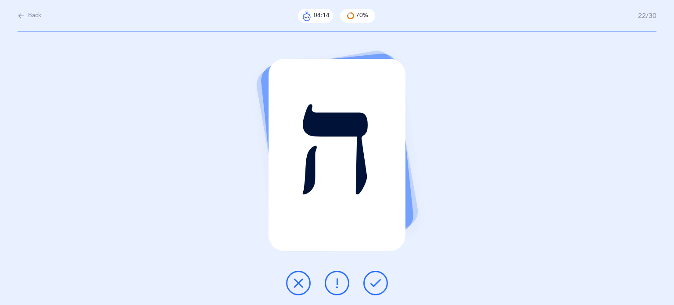
click at [302, 278] on icon at bounding box center [298, 283] width 11 height 11
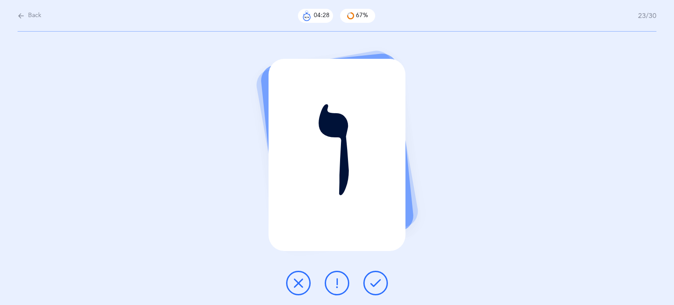
click at [299, 286] on icon at bounding box center [298, 283] width 11 height 11
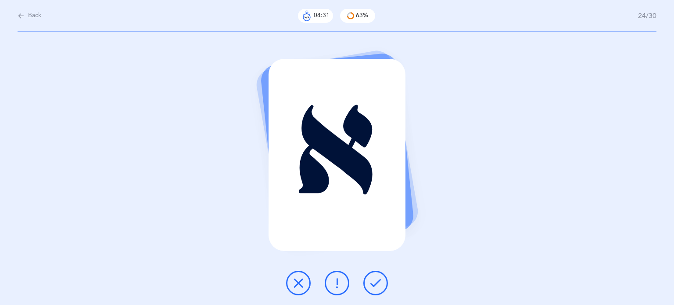
click at [379, 277] on button at bounding box center [375, 283] width 25 height 25
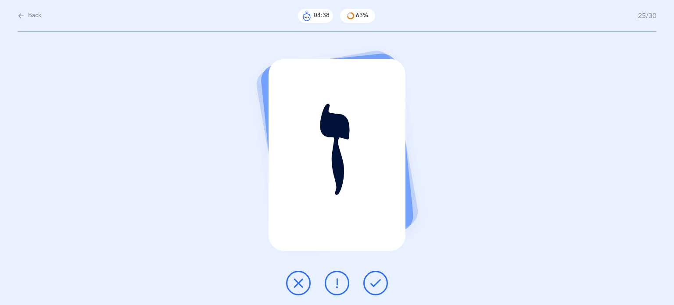
click at [332, 280] on icon at bounding box center [337, 283] width 11 height 11
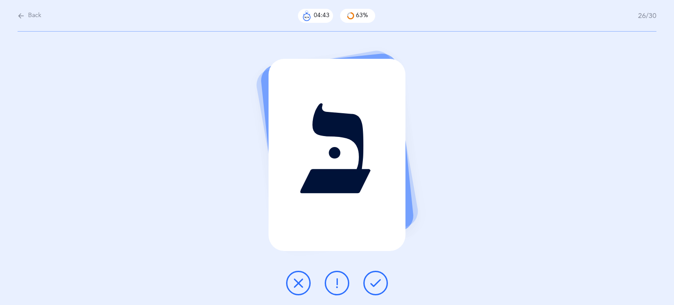
click at [376, 286] on icon at bounding box center [375, 283] width 11 height 11
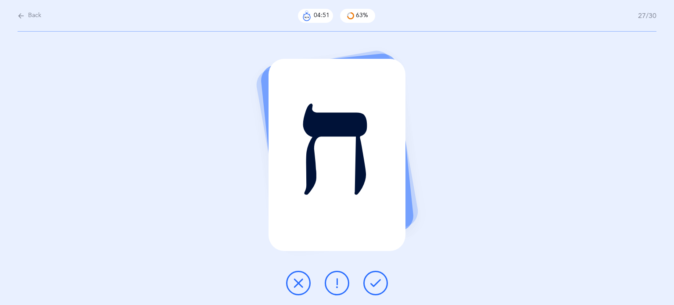
click at [299, 286] on icon at bounding box center [298, 283] width 11 height 11
click at [298, 282] on icon at bounding box center [298, 283] width 11 height 11
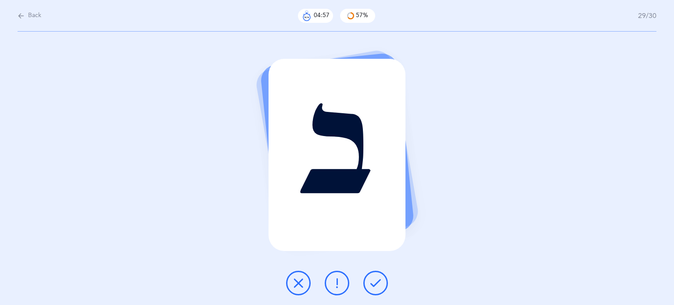
click at [378, 287] on icon at bounding box center [375, 283] width 11 height 11
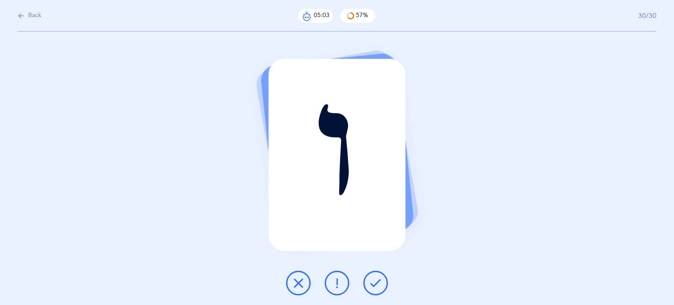
click at [295, 283] on icon at bounding box center [298, 283] width 11 height 11
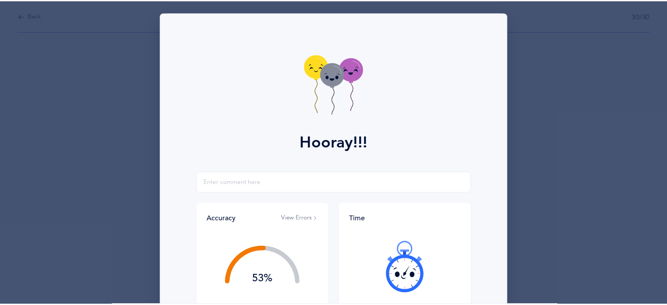
scroll to position [112, 0]
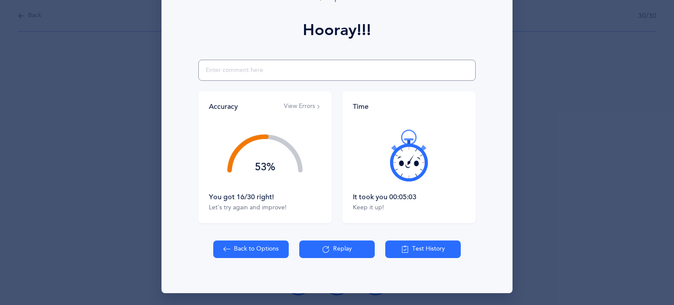
click at [258, 74] on input "text" at bounding box center [336, 70] width 277 height 21
click at [251, 246] on button "Back to Options" at bounding box center [250, 249] width 75 height 18
select select "8"
select select "single"
